Goal: Information Seeking & Learning: Check status

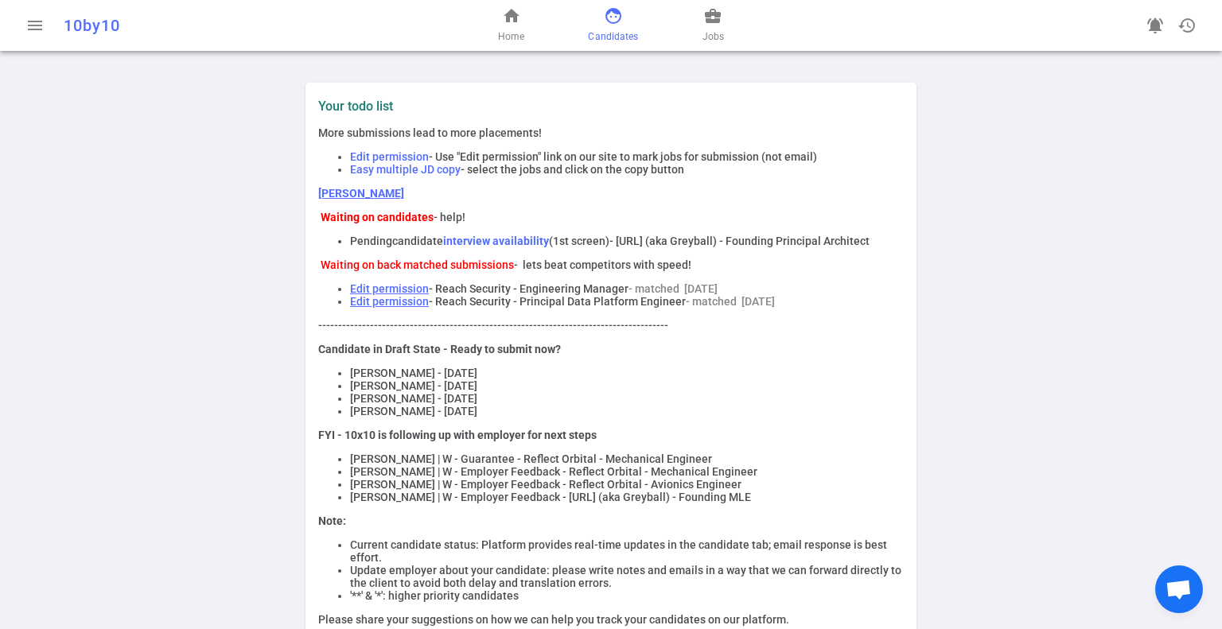
drag, startPoint x: 605, startPoint y: 10, endPoint x: 601, endPoint y: 19, distance: 9.3
click at [605, 11] on span "face" at bounding box center [613, 15] width 19 height 19
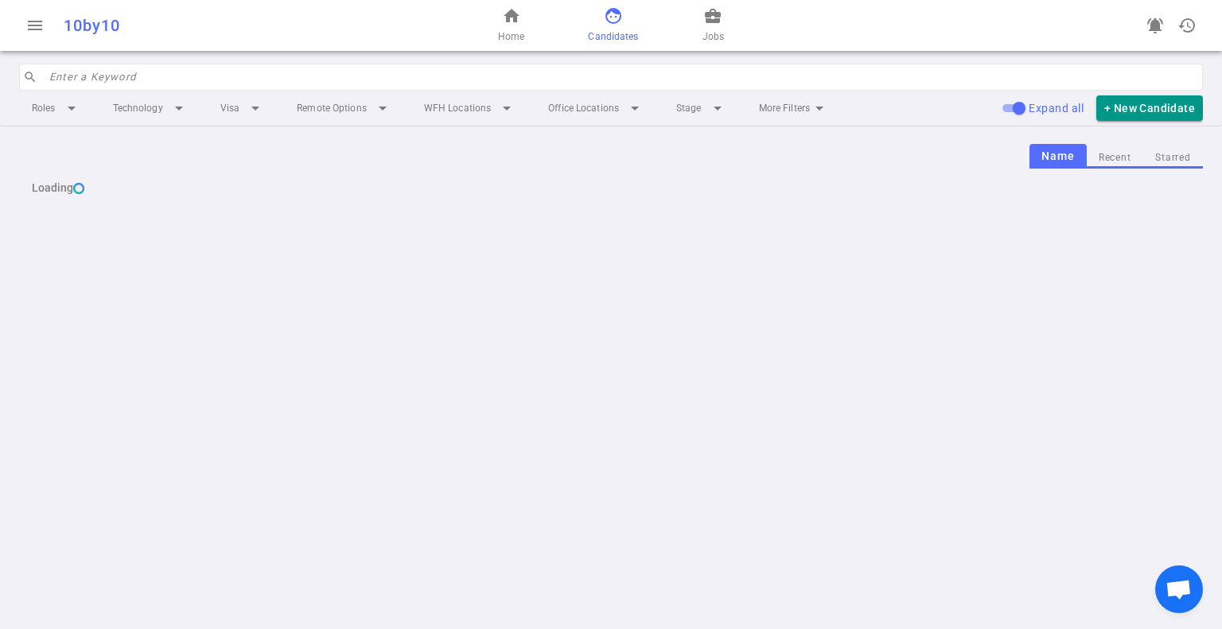
click at [206, 84] on input "search" at bounding box center [621, 76] width 1144 height 25
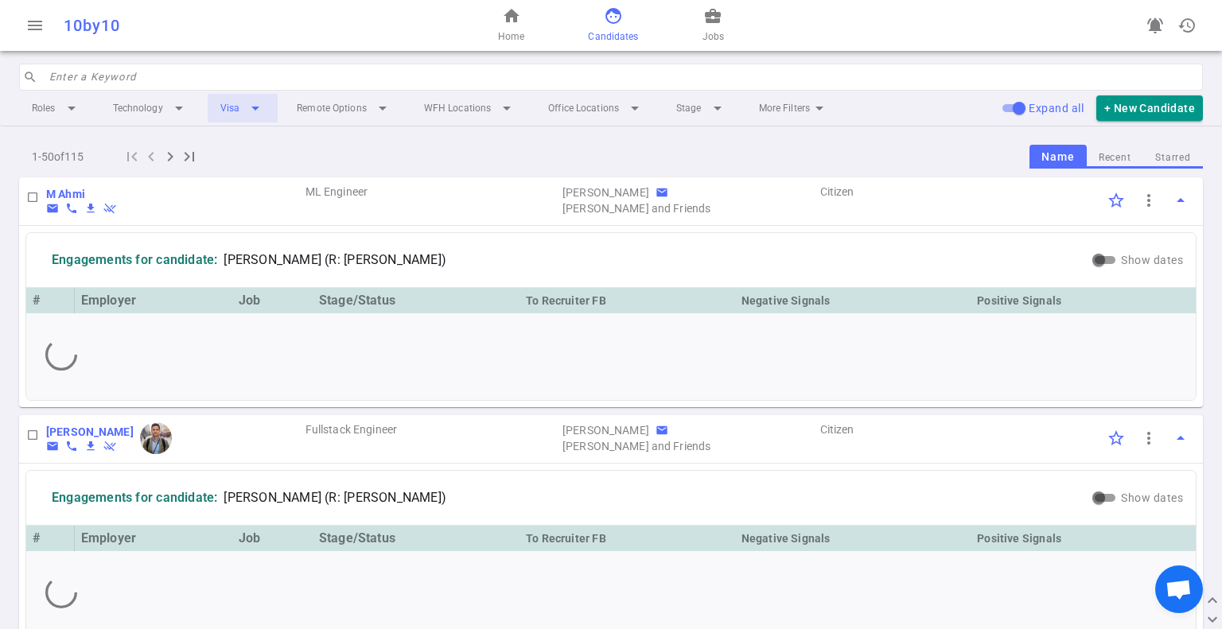
type input "a"
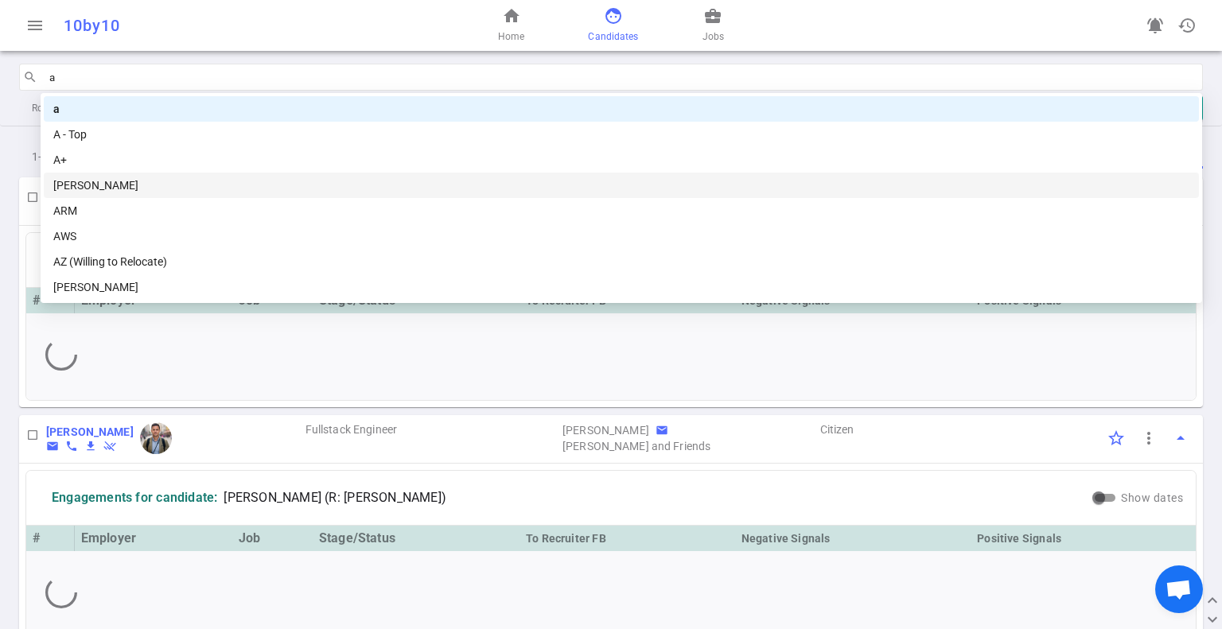
click at [129, 193] on div "[PERSON_NAME]" at bounding box center [621, 186] width 1136 height 18
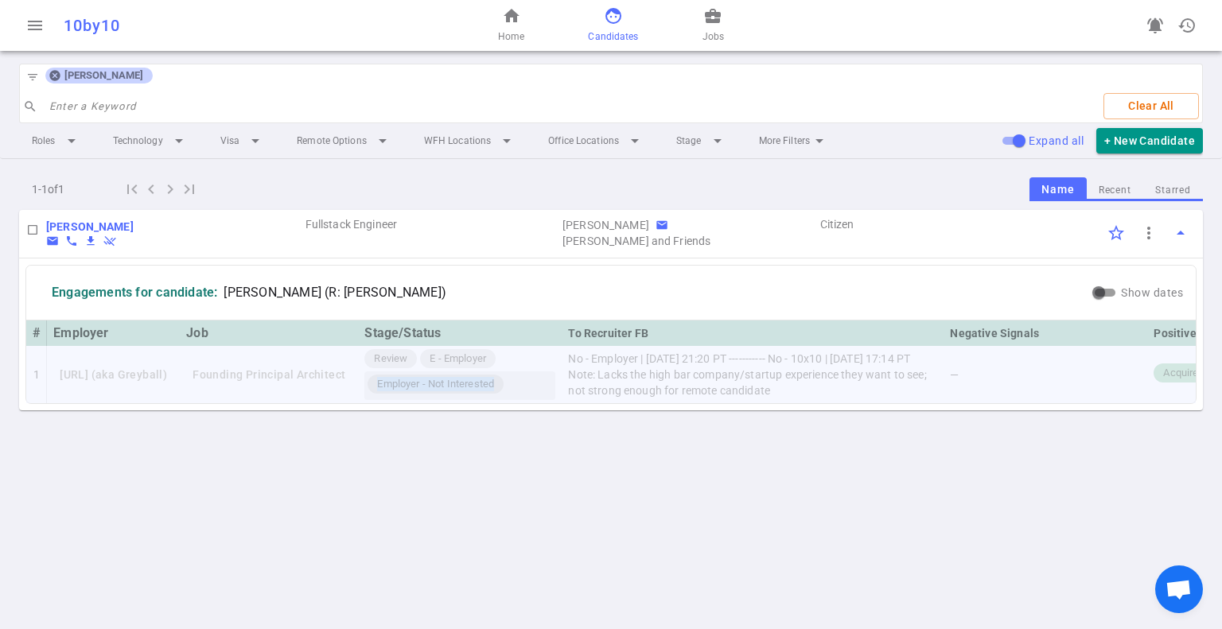
drag, startPoint x: 412, startPoint y: 382, endPoint x: 539, endPoint y: 387, distance: 127.4
click at [504, 387] on div "Employer - Not Interested" at bounding box center [436, 384] width 136 height 19
click at [686, 385] on td "No - Employer | [DATE] 21:20 PT ----------- No - 10x10 | [DATE] 17:14 PT Note: …" at bounding box center [753, 374] width 382 height 57
drag, startPoint x: 650, startPoint y: 371, endPoint x: 897, endPoint y: 395, distance: 248.5
click at [897, 395] on td "No - Employer | [DATE] 21:20 PT ----------- No - 10x10 | [DATE] 17:14 PT Note: …" at bounding box center [753, 374] width 382 height 57
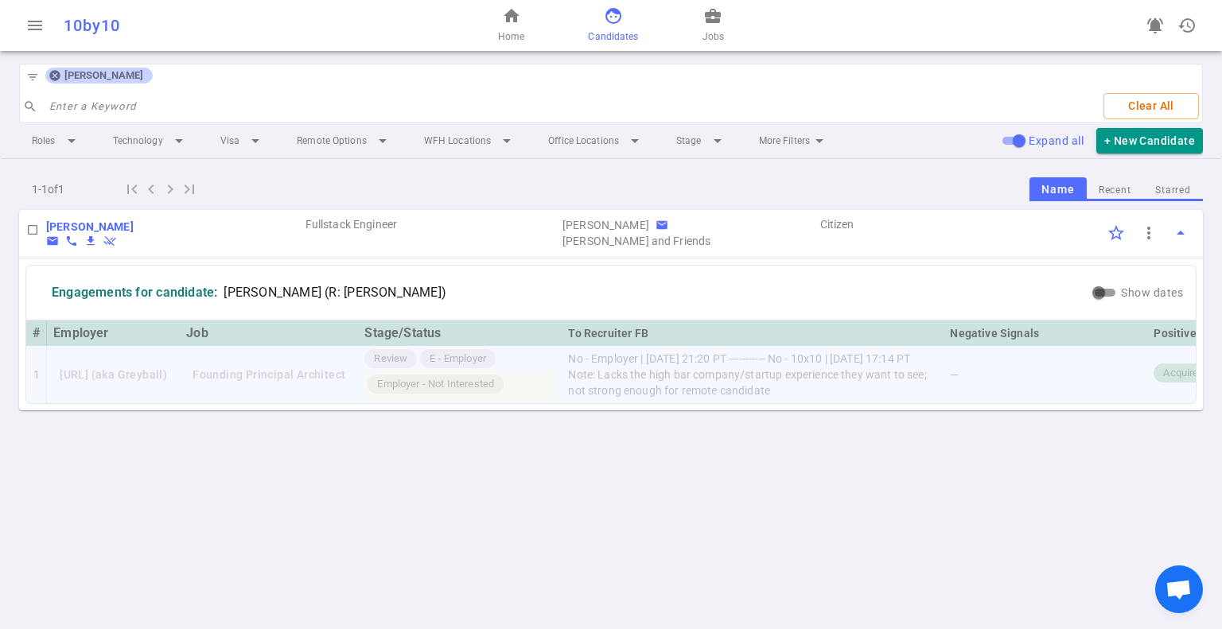
copy td "Note: Lacks the high bar company/startup experience they want to see; not stron…"
click at [792, 476] on div "menu 10by10 home Home face Candidates business_center Jobs notifications_active…" at bounding box center [611, 314] width 1222 height 629
drag, startPoint x: 407, startPoint y: 380, endPoint x: 533, endPoint y: 390, distance: 126.0
click at [500, 390] on span "Employer - Not Interested" at bounding box center [436, 384] width 130 height 15
copy span "Employer - Not Interested"
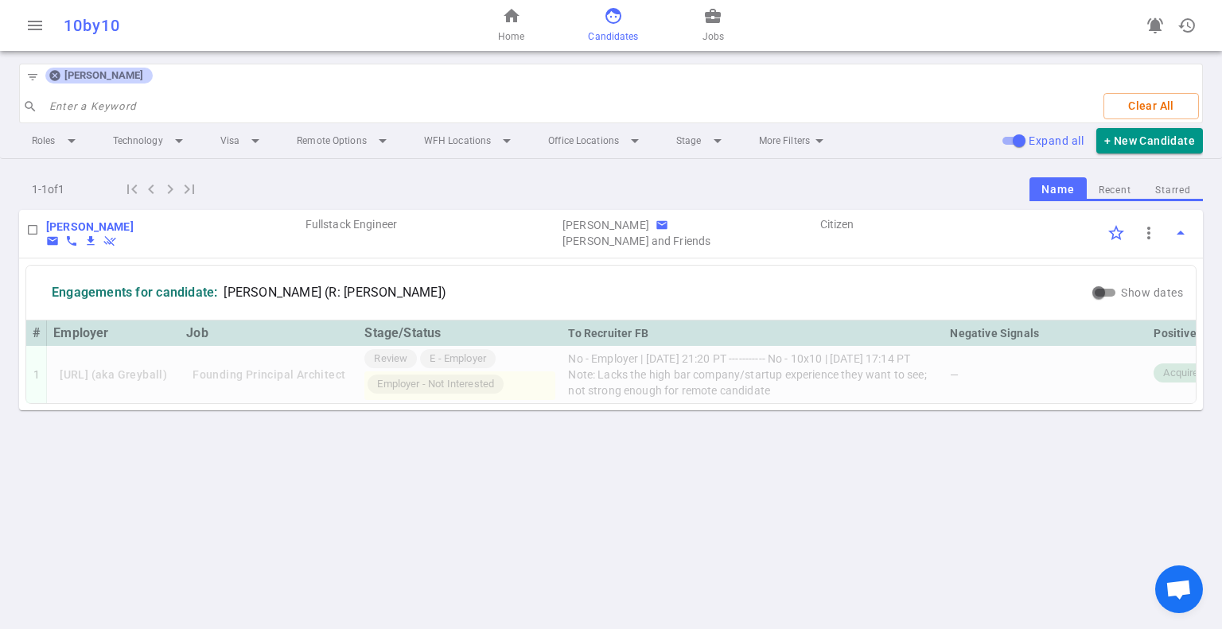
drag, startPoint x: 823, startPoint y: 492, endPoint x: 830, endPoint y: 477, distance: 16.7
click at [830, 487] on div "menu 10by10 home Home face Candidates business_center Jobs notifications_active…" at bounding box center [611, 314] width 1222 height 629
